Goal: Transaction & Acquisition: Purchase product/service

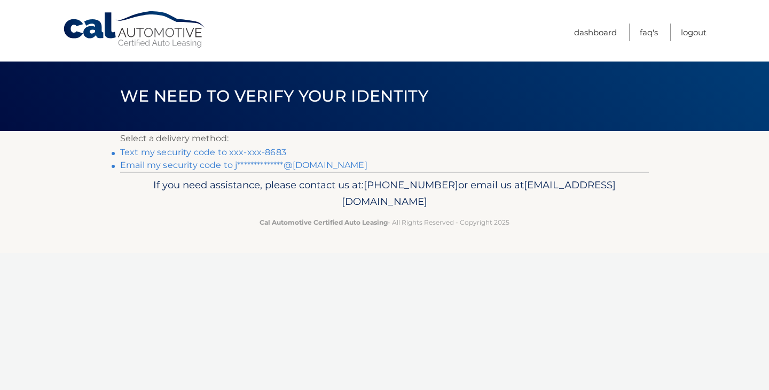
click at [194, 166] on link "**********" at bounding box center [243, 165] width 247 height 10
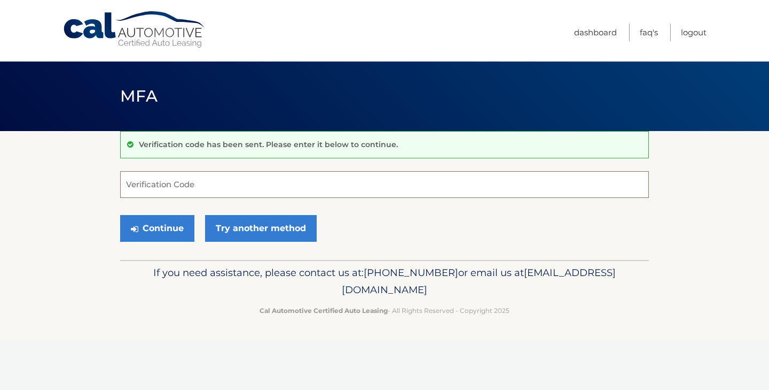
click at [200, 177] on input "Verification Code" at bounding box center [384, 184] width 529 height 27
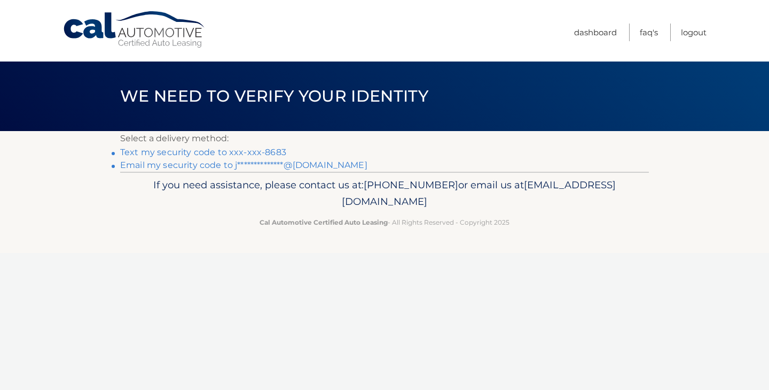
click at [266, 152] on link "Text my security code to xxx-xxx-8683" at bounding box center [203, 152] width 166 height 10
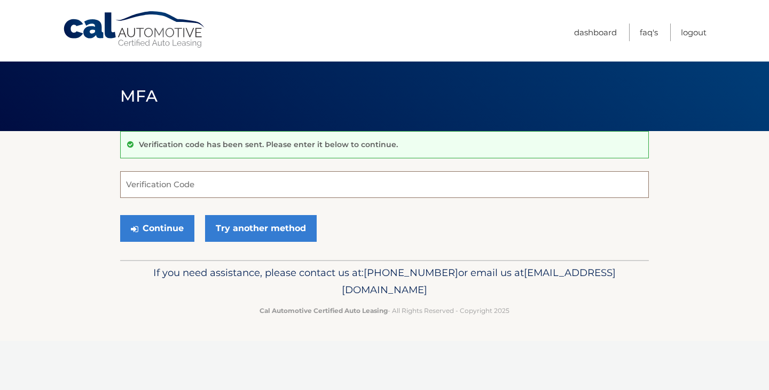
click at [249, 182] on input "Verification Code" at bounding box center [384, 184] width 529 height 27
type input "447883"
click at [162, 221] on button "Continue" at bounding box center [157, 228] width 74 height 27
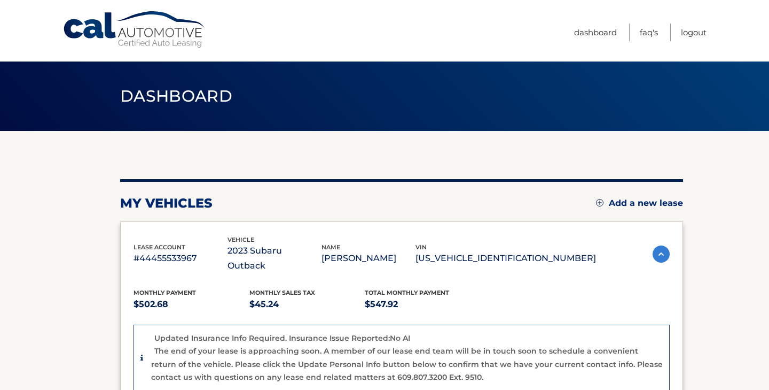
click at [73, 242] on section "my vehicles Add a new lease lease account #44455533967 vehicle 2023 Subaru Outb…" at bounding box center [384, 396] width 769 height 530
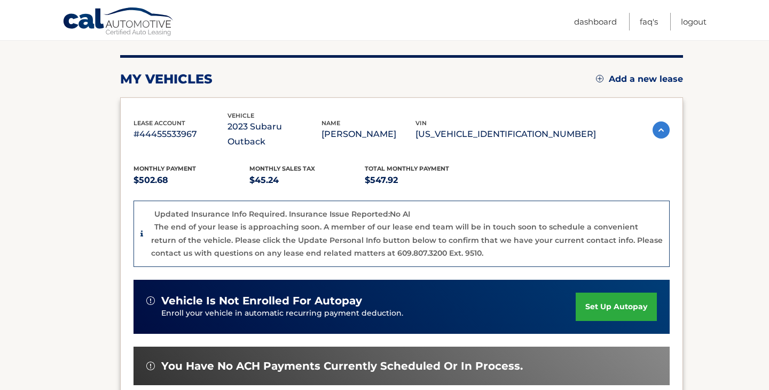
scroll to position [128, 0]
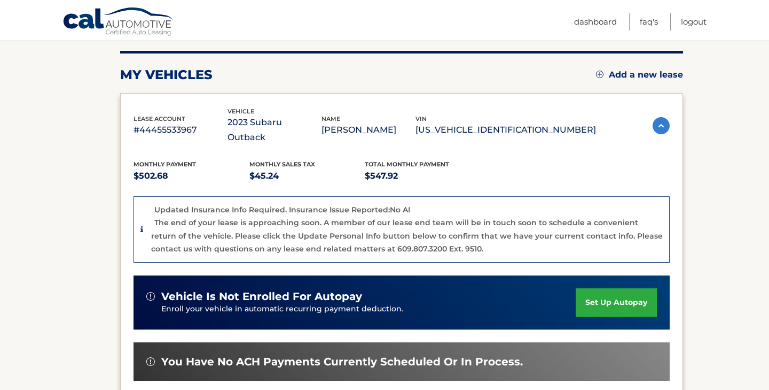
click at [619, 291] on link "set up autopay" at bounding box center [616, 302] width 81 height 28
click at [103, 181] on section "my vehicles Add a new lease lease account #44455533967 vehicle 2023 Subaru Outb…" at bounding box center [384, 268] width 769 height 530
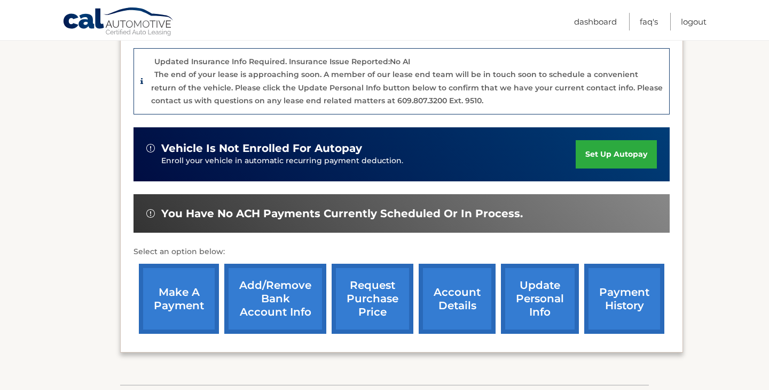
scroll to position [278, 0]
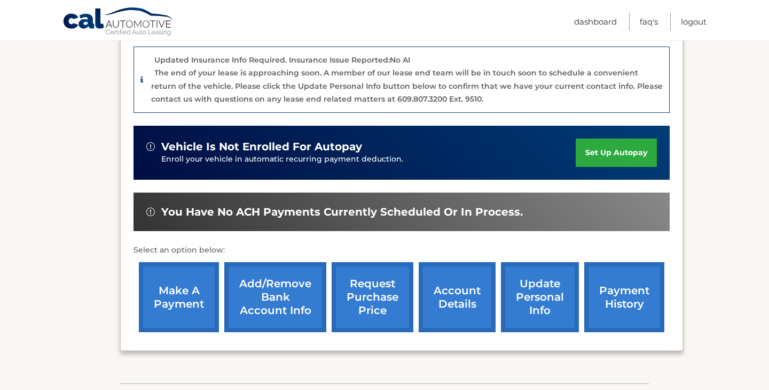
click at [176, 294] on link "make a payment" at bounding box center [179, 297] width 80 height 70
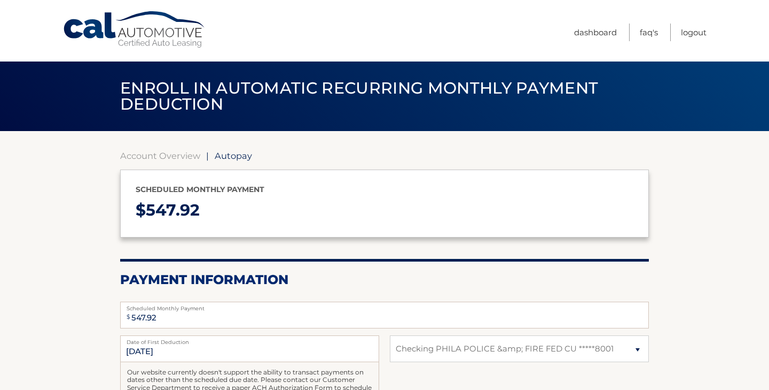
select select "ZjA5Y2Q4ODMtZDNjNy00ZDgxLWFkYjMtZGU2MmNhNzJhZDQy"
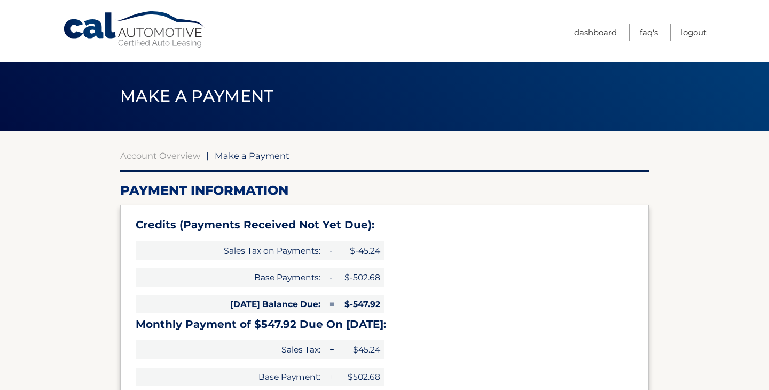
select select "ZjA5Y2Q4ODMtZDNjNy00ZDgxLWFkYjMtZGU2MmNhNzJhZDQy"
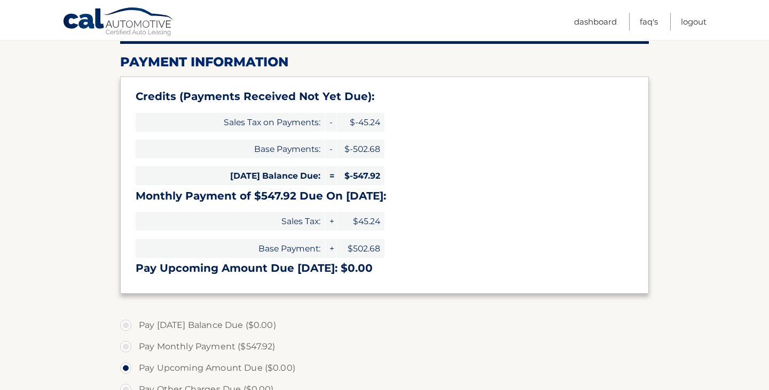
scroll to position [150, 0]
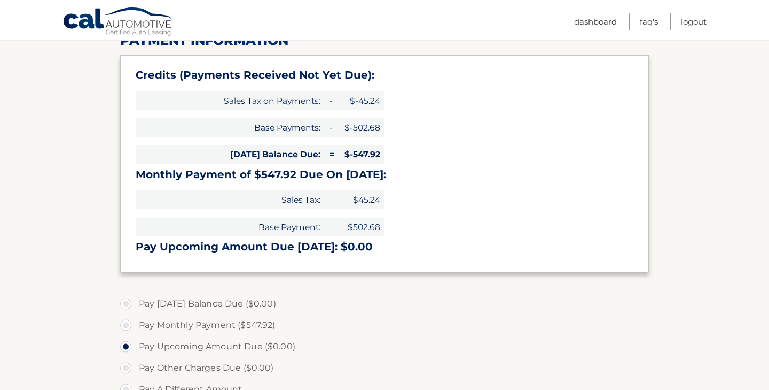
click at [128, 324] on label "Pay Monthly Payment ($547.92)" at bounding box center [384, 324] width 529 height 21
click at [128, 324] on input "Pay Monthly Payment ($547.92)" at bounding box center [130, 322] width 11 height 17
radio input "true"
type input "547.92"
click at [51, 331] on section "Account Overview | Make a Payment Payment Information Credits (Payments Receive…" at bounding box center [384, 293] width 769 height 624
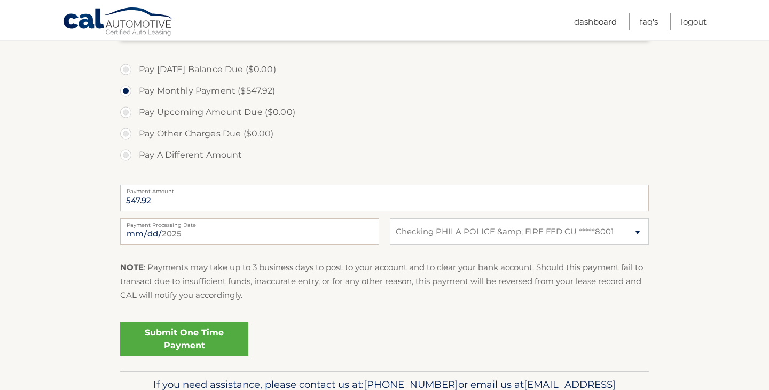
scroll to position [385, 0]
click at [176, 338] on link "Submit One Time Payment" at bounding box center [184, 338] width 128 height 34
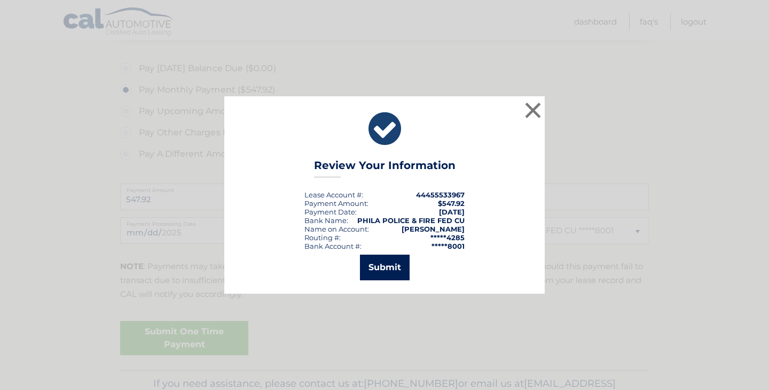
click at [390, 267] on button "Submit" at bounding box center [385, 267] width 50 height 26
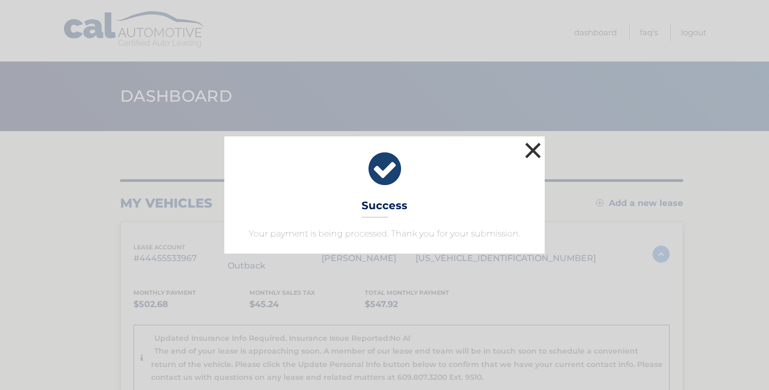
click at [530, 145] on button "×" at bounding box center [533, 149] width 21 height 21
